Goal: Task Accomplishment & Management: Use online tool/utility

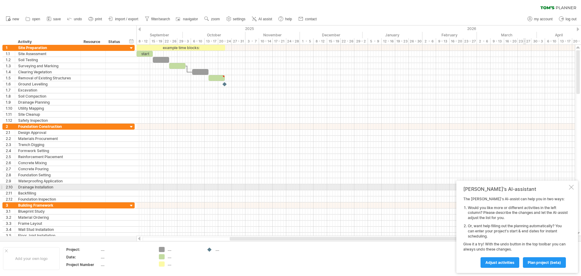
click at [572, 188] on div at bounding box center [571, 187] width 5 height 5
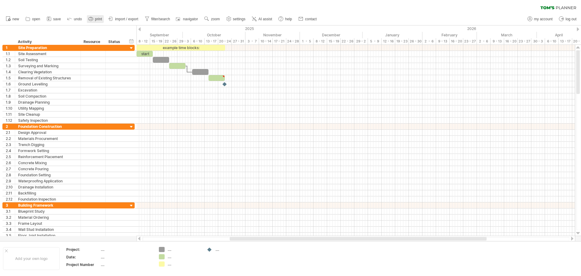
click at [101, 21] on span "print" at bounding box center [98, 19] width 7 height 4
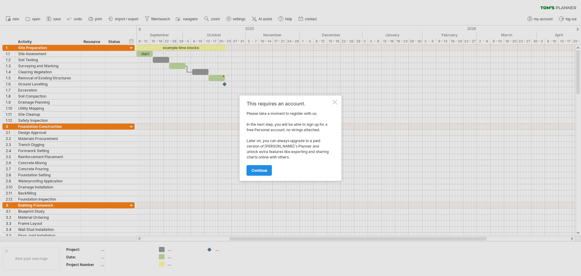
click at [263, 171] on span "continue" at bounding box center [260, 170] width 16 height 5
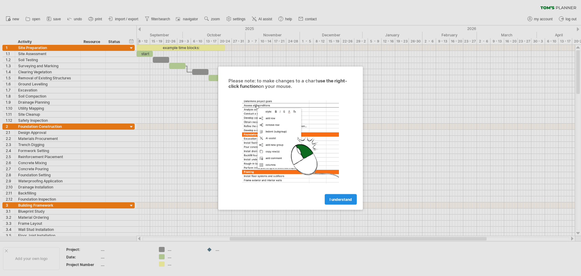
click at [331, 199] on span "I understand" at bounding box center [341, 199] width 22 height 5
